Goal: Task Accomplishment & Management: Use online tool/utility

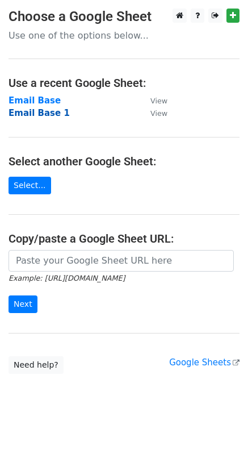
click at [33, 115] on strong "Email Base 1" at bounding box center [39, 113] width 61 height 10
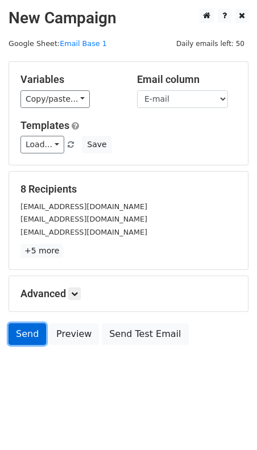
click at [21, 333] on link "Send" at bounding box center [28, 335] width 38 height 22
click at [26, 335] on link "Send" at bounding box center [28, 335] width 38 height 22
